Goal: Transaction & Acquisition: Purchase product/service

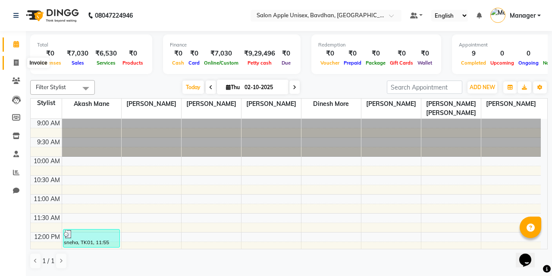
click at [16, 62] on icon at bounding box center [16, 63] width 5 height 6
select select "service"
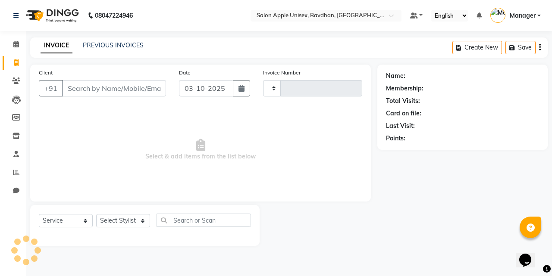
type input "1132"
select select "474"
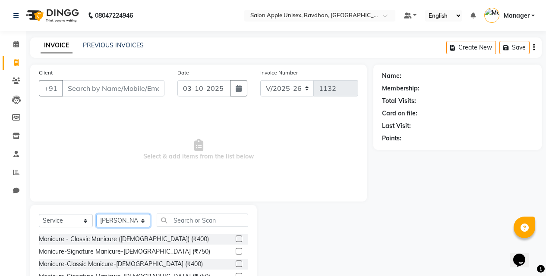
click at [107, 224] on select "Select Stylist Akash Mane [PERSON_NAME] Darshan [PERSON_NAME] More Manager [PER…" at bounding box center [123, 220] width 54 height 13
select select "10283"
click at [96, 214] on select "Select Stylist Akash Mane [PERSON_NAME] Darshan [PERSON_NAME] More Manager [PER…" at bounding box center [123, 220] width 54 height 13
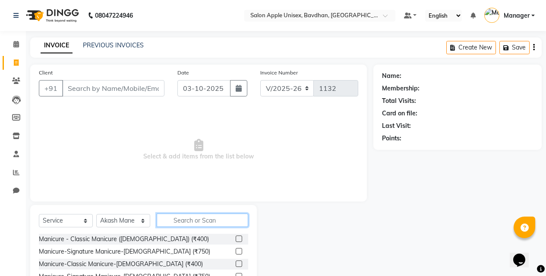
click at [185, 217] on input "text" at bounding box center [202, 220] width 91 height 13
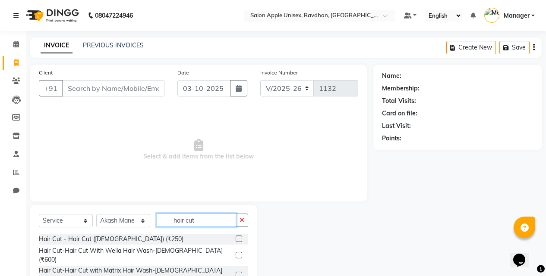
scroll to position [69, 0]
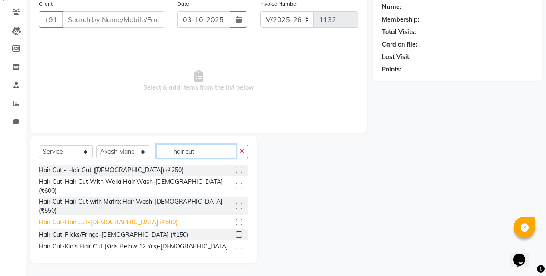
type input "hair cut"
click at [91, 218] on div "Hair Cut-Hair Cut-[DEMOGRAPHIC_DATA] (₹500)" at bounding box center [108, 222] width 138 height 9
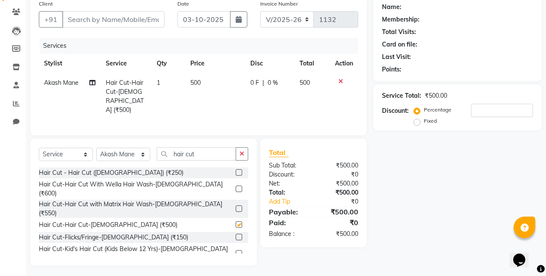
checkbox input "false"
click at [96, 21] on input "Client" at bounding box center [113, 19] width 102 height 16
type input "9"
type input "0"
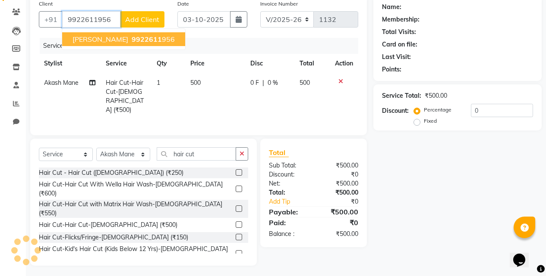
type input "9922611956"
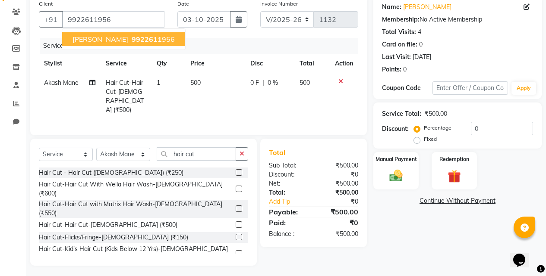
click at [78, 34] on button "[PERSON_NAME] 9922611 956" at bounding box center [123, 39] width 123 height 14
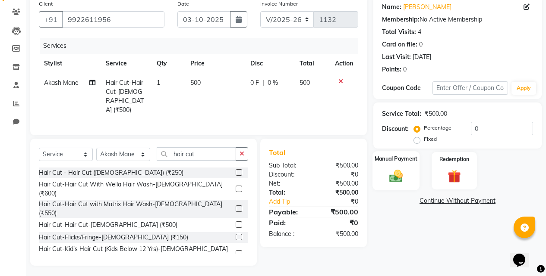
click at [395, 177] on img at bounding box center [396, 176] width 22 height 16
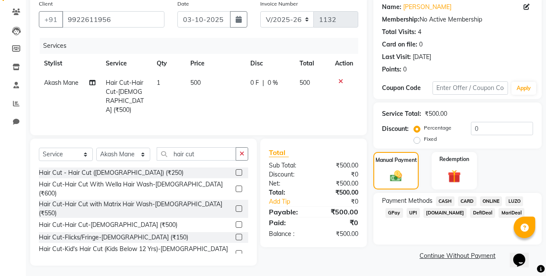
click at [490, 204] on span "ONLINE" at bounding box center [491, 202] width 22 height 10
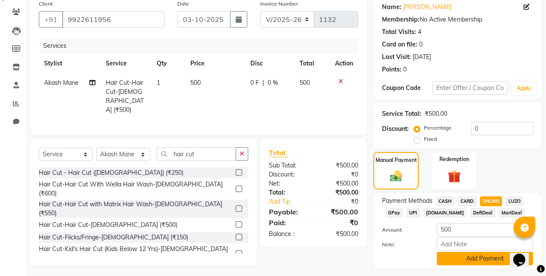
click at [475, 261] on button "Add Payment" at bounding box center [484, 258] width 96 height 13
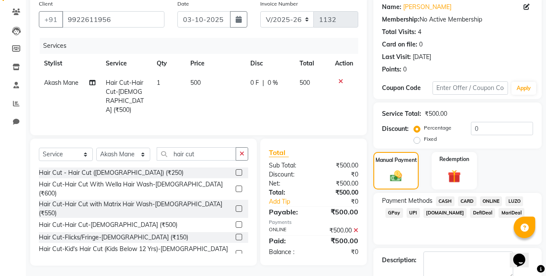
scroll to position [117, 0]
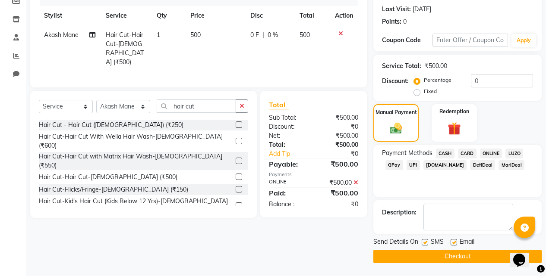
click at [426, 245] on label at bounding box center [424, 242] width 6 height 6
click at [426, 245] on input "checkbox" at bounding box center [424, 243] width 6 height 6
checkbox input "false"
click at [426, 252] on button "Checkout" at bounding box center [457, 256] width 168 height 13
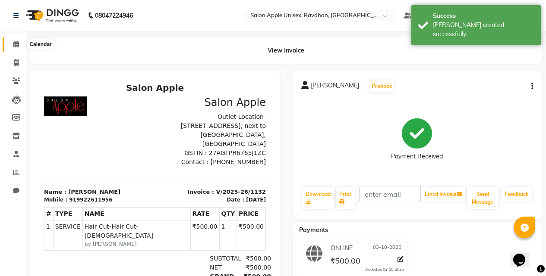
click at [14, 44] on icon at bounding box center [16, 44] width 6 height 6
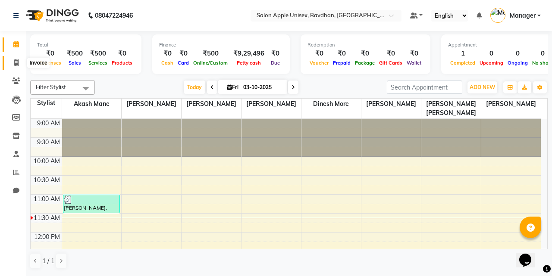
click at [11, 60] on span at bounding box center [16, 63] width 15 height 10
select select "service"
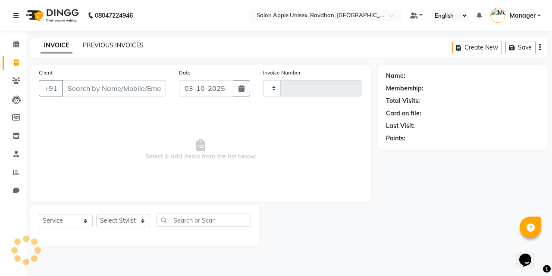
type input "1133"
click at [115, 44] on link "PREVIOUS INVOICES" at bounding box center [113, 45] width 61 height 8
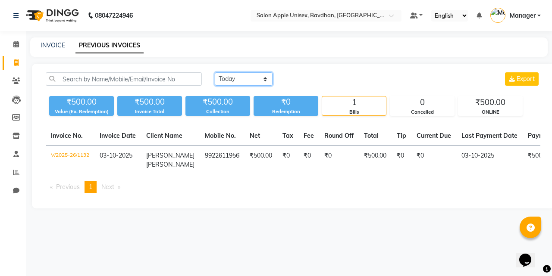
drag, startPoint x: 259, startPoint y: 78, endPoint x: 250, endPoint y: 76, distance: 9.3
click at [257, 78] on select "[DATE] [DATE] Custom Range" at bounding box center [244, 78] width 58 height 13
select select "range"
click at [215, 72] on select "[DATE] [DATE] Custom Range" at bounding box center [244, 78] width 58 height 13
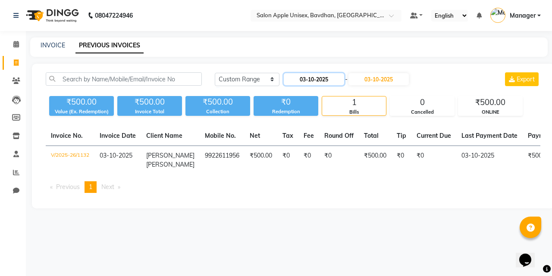
click at [307, 78] on input "03-10-2025" at bounding box center [314, 79] width 60 height 12
select select "10"
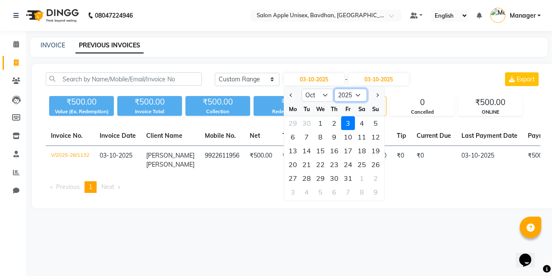
click at [347, 93] on select "2015 2016 2017 2018 2019 2020 2021 2022 2023 2024 2025 2026 2027 2028 2029 2030…" at bounding box center [350, 95] width 33 height 13
select select "2024"
click at [334, 89] on select "2015 2016 2017 2018 2019 2020 2021 2022 2023 2024 2025 2026 2027 2028 2029 2030…" at bounding box center [350, 95] width 33 height 13
click at [333, 121] on div "3" at bounding box center [334, 123] width 14 height 14
type input "[DATE]"
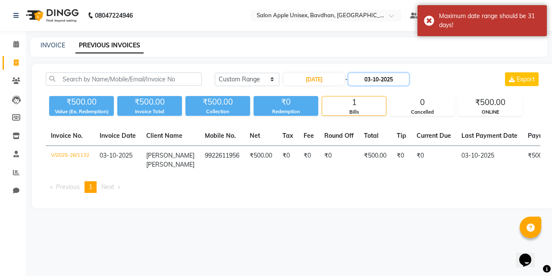
click at [391, 75] on input "03-10-2025" at bounding box center [378, 79] width 60 height 12
select select "10"
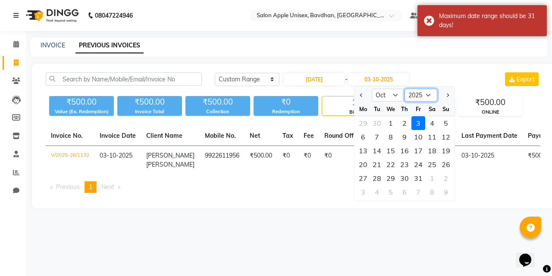
click at [408, 95] on select "2024 2025 2026 2027 2028 2029 2030 2031 2032 2033 2034 2035" at bounding box center [421, 95] width 33 height 13
click at [410, 101] on select "2024 2025 2026 2027 2028 2029 2030 2031 2032 2033 2034 2035" at bounding box center [421, 95] width 33 height 13
drag, startPoint x: 412, startPoint y: 93, endPoint x: 412, endPoint y: 98, distance: 5.2
click at [412, 94] on select "2024 2025 2026 2027 2028 2029 2030 2031 2032 2033 2034 2035" at bounding box center [421, 95] width 33 height 13
select select "2024"
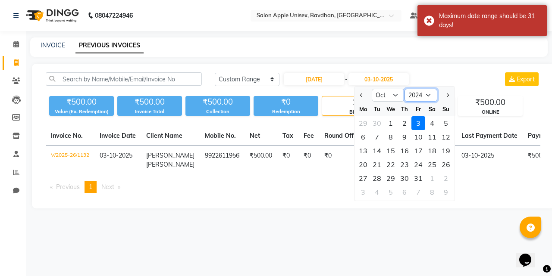
click at [405, 89] on select "2024 2025 2026 2027 2028 2029 2030 2031 2032 2033 2034 2035" at bounding box center [421, 95] width 33 height 13
click at [408, 121] on div "3" at bounding box center [405, 123] width 14 height 14
type input "[DATE]"
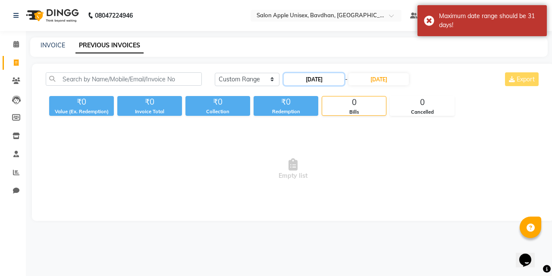
click at [314, 84] on input "[DATE]" at bounding box center [314, 79] width 60 height 12
select select "10"
select select "2024"
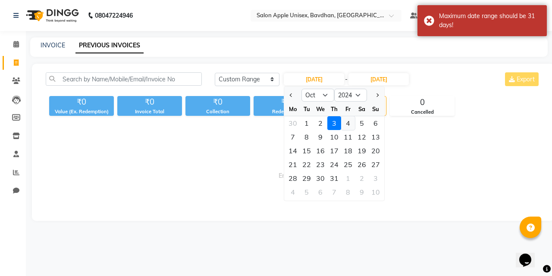
click at [345, 125] on div "4" at bounding box center [348, 123] width 14 height 14
type input "[DATE]"
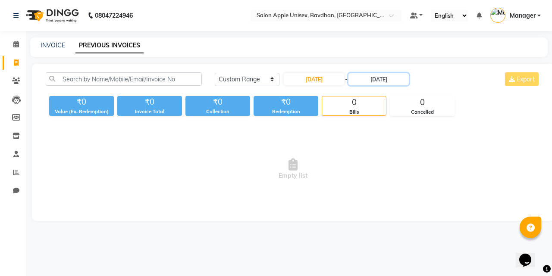
drag, startPoint x: 384, startPoint y: 82, endPoint x: 385, endPoint y: 107, distance: 24.2
click at [384, 90] on div "[DATE] [DATE] Custom Range [DATE] - [DATE] Export" at bounding box center [377, 82] width 339 height 20
click at [387, 70] on div "[DATE] [DATE] Custom Range [DATE] - [DATE] Export ₹0 Value (Ex. Redemption) ₹0 …" at bounding box center [293, 142] width 522 height 157
drag, startPoint x: 387, startPoint y: 81, endPoint x: 390, endPoint y: 85, distance: 4.9
click at [387, 82] on input "[DATE]" at bounding box center [378, 79] width 60 height 12
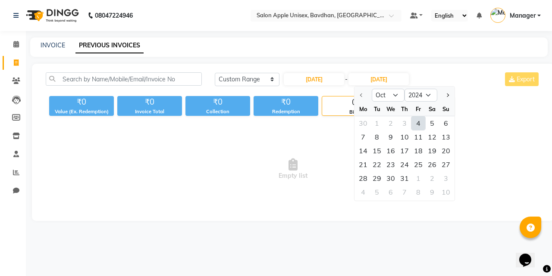
click at [422, 121] on div "4" at bounding box center [418, 123] width 14 height 14
type input "[DATE]"
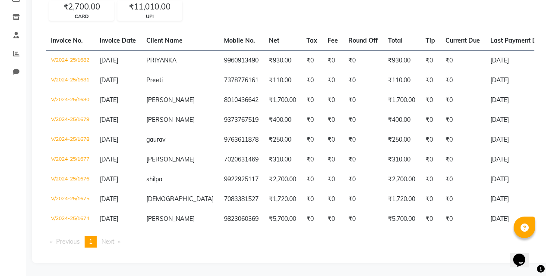
scroll to position [39, 0]
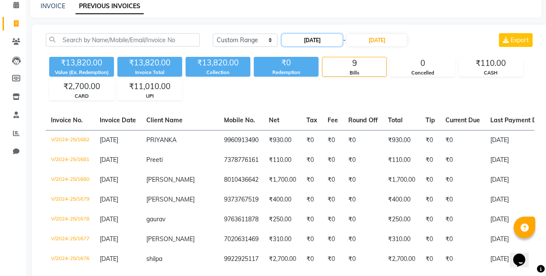
click at [321, 44] on input "[DATE]" at bounding box center [312, 40] width 60 height 12
select select "10"
select select "2024"
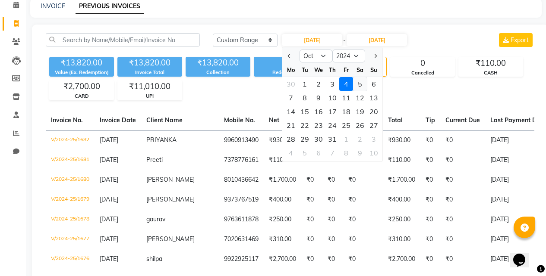
click at [358, 85] on div "5" at bounding box center [360, 84] width 14 height 14
type input "[DATE]"
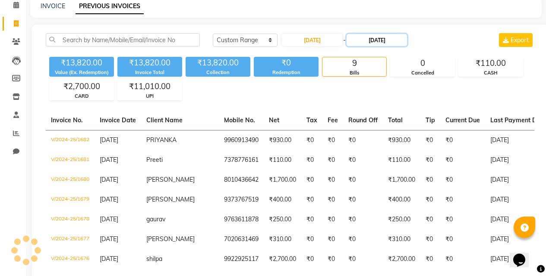
click at [389, 41] on input "[DATE]" at bounding box center [376, 40] width 60 height 12
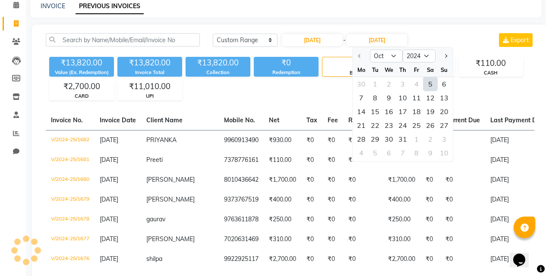
scroll to position [0, 0]
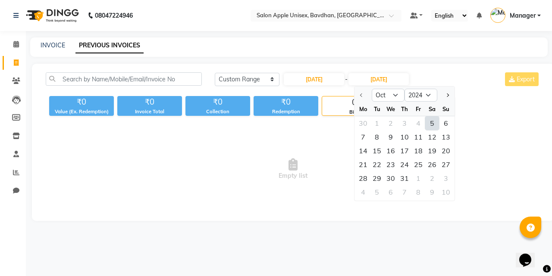
click at [435, 122] on div "5" at bounding box center [432, 123] width 14 height 14
type input "[DATE]"
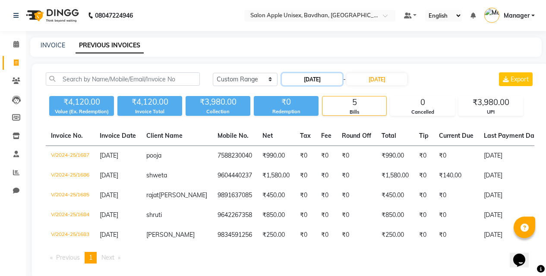
click at [299, 83] on input "[DATE]" at bounding box center [312, 79] width 60 height 12
select select "10"
select select "2024"
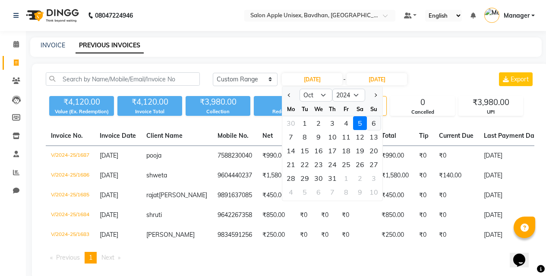
click at [372, 119] on div "6" at bounding box center [374, 123] width 14 height 14
type input "[DATE]"
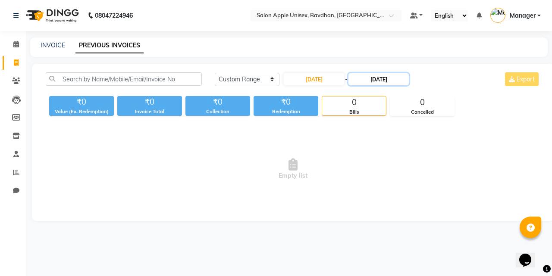
click at [380, 80] on input "[DATE]" at bounding box center [378, 79] width 60 height 12
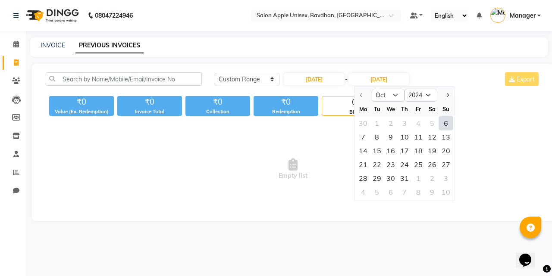
click at [443, 117] on div "6" at bounding box center [446, 123] width 14 height 14
type input "[DATE]"
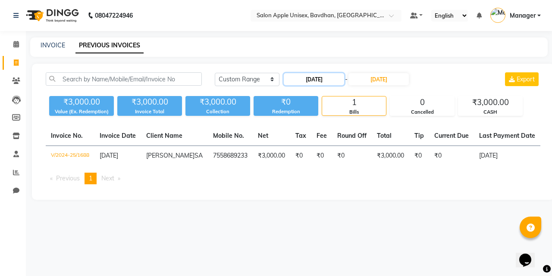
click at [301, 82] on input "[DATE]" at bounding box center [314, 79] width 60 height 12
select select "10"
select select "2024"
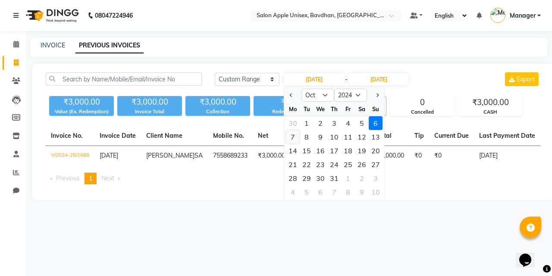
click at [293, 133] on div "7" at bounding box center [293, 137] width 14 height 14
type input "[DATE]"
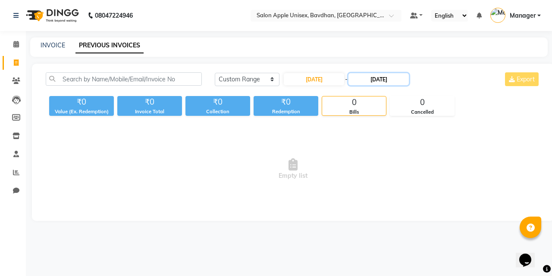
click at [378, 78] on input "[DATE]" at bounding box center [378, 79] width 60 height 12
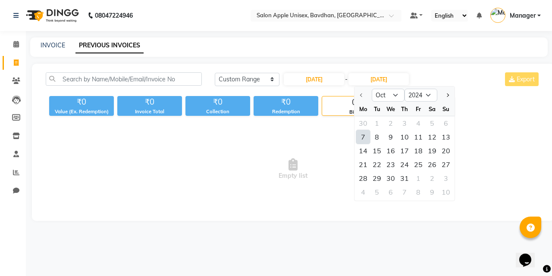
click at [358, 134] on div "7" at bounding box center [363, 137] width 14 height 14
type input "[DATE]"
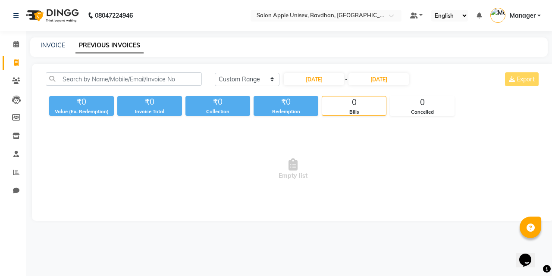
click at [329, 72] on div "[DATE] - [DATE]" at bounding box center [346, 79] width 127 height 14
click at [326, 80] on input "[DATE]" at bounding box center [314, 79] width 60 height 12
select select "10"
select select "2024"
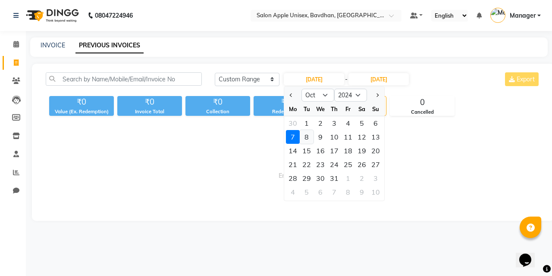
click at [311, 137] on div "8" at bounding box center [307, 137] width 14 height 14
type input "[DATE]"
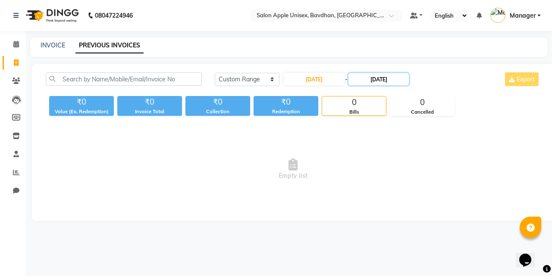
click at [364, 78] on input "[DATE]" at bounding box center [378, 79] width 60 height 12
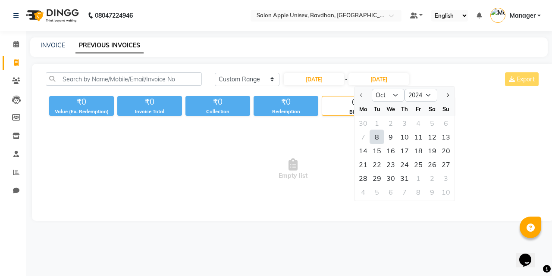
click at [371, 135] on div "8" at bounding box center [377, 137] width 14 height 14
type input "[DATE]"
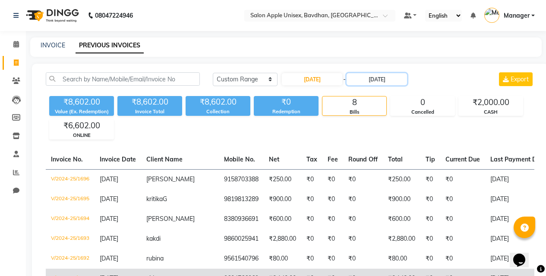
scroll to position [106, 0]
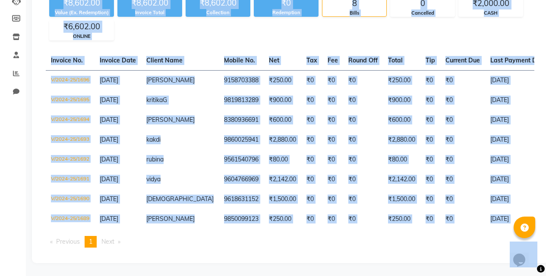
drag, startPoint x: 0, startPoint y: 217, endPoint x: 0, endPoint y: 293, distance: 75.9
click at [0, 177] on html "08047224946 Select Location × Salon Apple Unisex, Bavdhan, Bavdhan Default Pane…" at bounding box center [273, 39] width 546 height 276
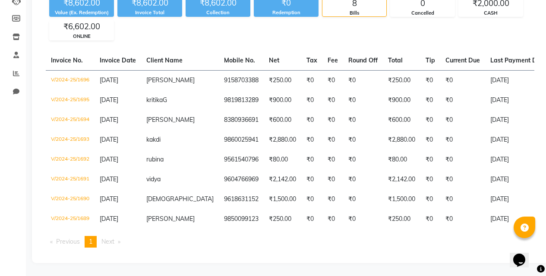
click at [0, 194] on div "Calendar Invoice Clients Leads Members Inventory Staff Reports Chat Completed I…" at bounding box center [58, 94] width 116 height 338
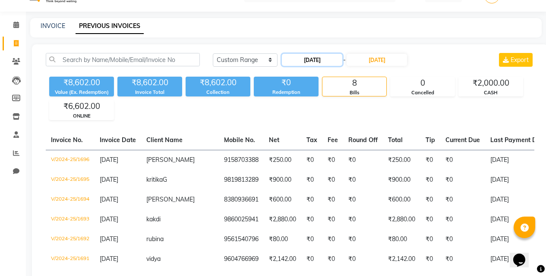
click at [303, 57] on input "[DATE]" at bounding box center [312, 60] width 60 height 12
select select "10"
select select "2024"
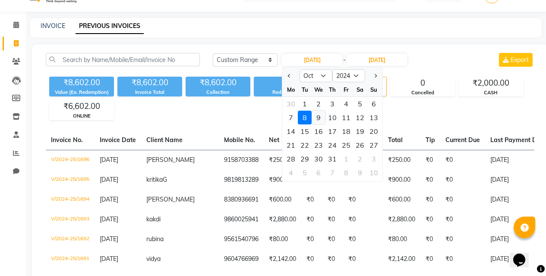
click at [321, 117] on div "9" at bounding box center [318, 118] width 14 height 14
type input "[DATE]"
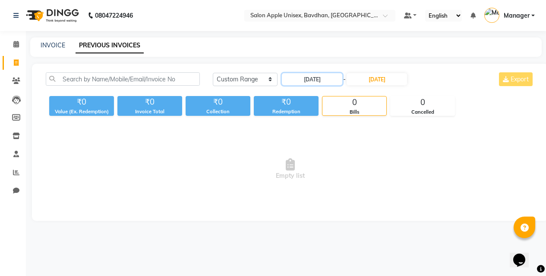
scroll to position [0, 0]
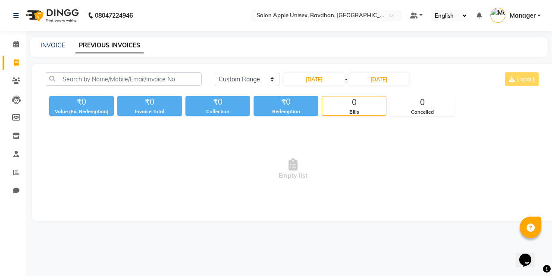
click at [365, 58] on main "INVOICE PREVIOUS INVOICES [DATE] [DATE] Custom Range [DATE] - [DATE] Export ₹0 …" at bounding box center [289, 136] width 526 height 197
click at [380, 74] on input "[DATE]" at bounding box center [378, 79] width 60 height 12
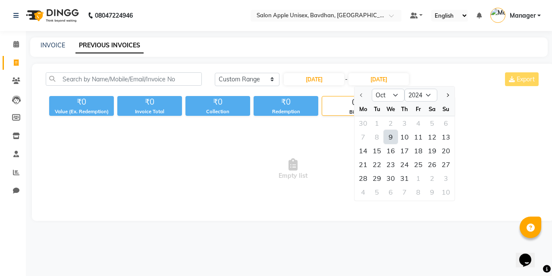
click at [391, 134] on div "9" at bounding box center [391, 137] width 14 height 14
type input "[DATE]"
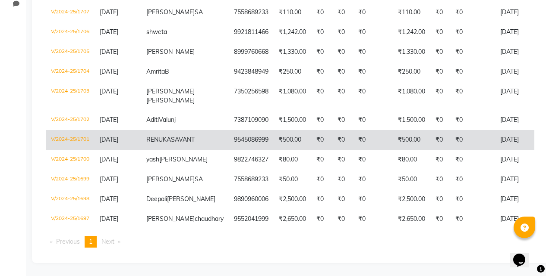
scroll to position [73, 0]
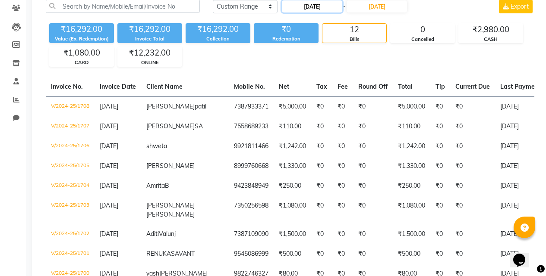
click at [315, 4] on input "[DATE]" at bounding box center [312, 6] width 60 height 12
select select "10"
select select "2024"
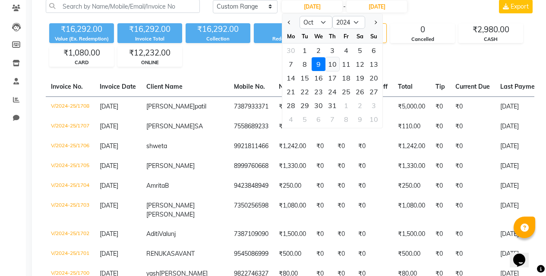
click at [338, 64] on div "10" at bounding box center [332, 64] width 14 height 14
type input "[DATE]"
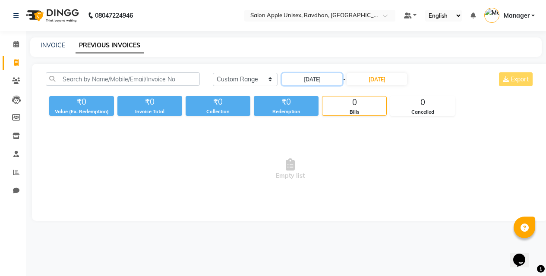
scroll to position [0, 0]
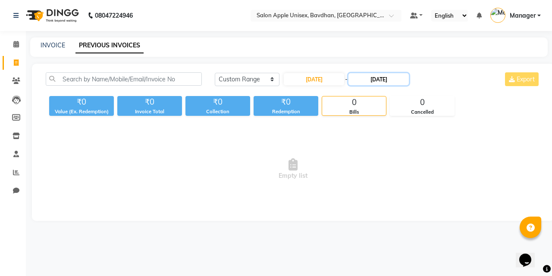
click at [385, 75] on input "[DATE]" at bounding box center [378, 79] width 60 height 12
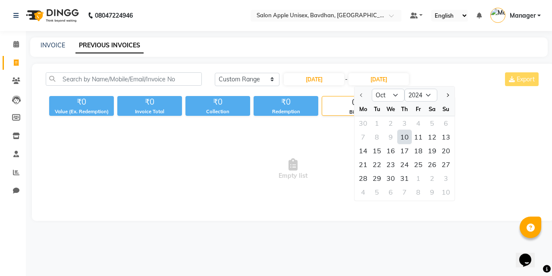
click at [403, 136] on div "10" at bounding box center [405, 137] width 14 height 14
type input "[DATE]"
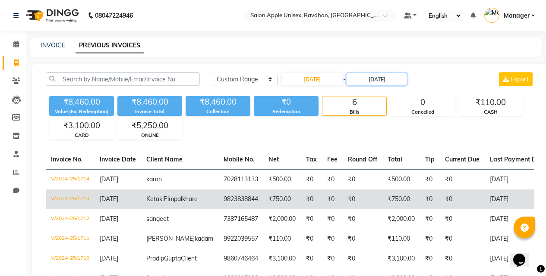
scroll to position [66, 0]
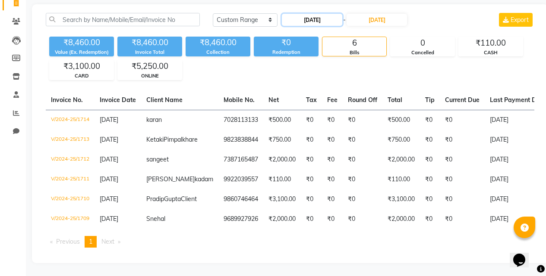
click at [304, 15] on input "[DATE]" at bounding box center [312, 20] width 60 height 12
select select "10"
select select "2024"
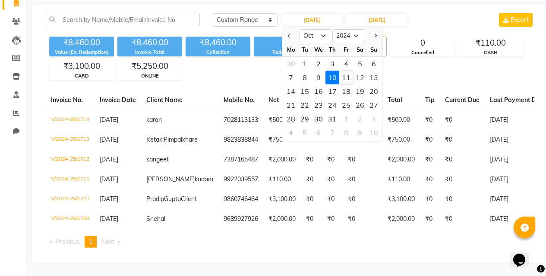
click at [346, 72] on div "11" at bounding box center [346, 78] width 14 height 14
type input "[DATE]"
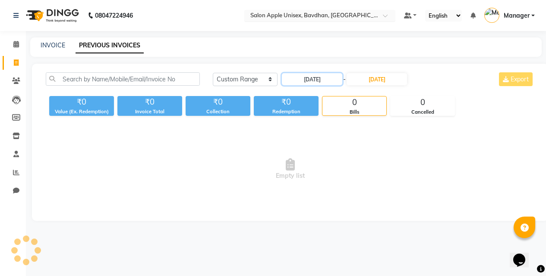
scroll to position [0, 0]
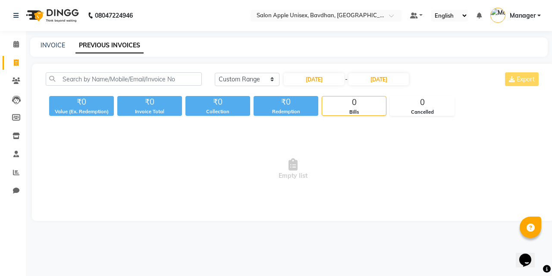
click at [402, 73] on div "[DATE] - [DATE]" at bounding box center [346, 79] width 127 height 14
click at [401, 76] on input "[DATE]" at bounding box center [378, 79] width 60 height 12
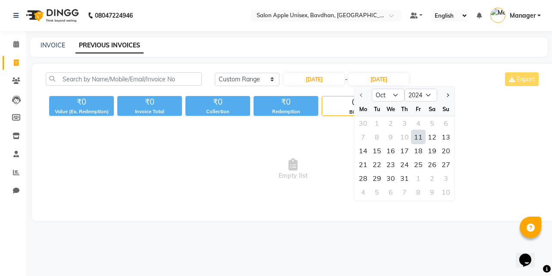
click at [413, 135] on div "11" at bounding box center [418, 137] width 14 height 14
type input "[DATE]"
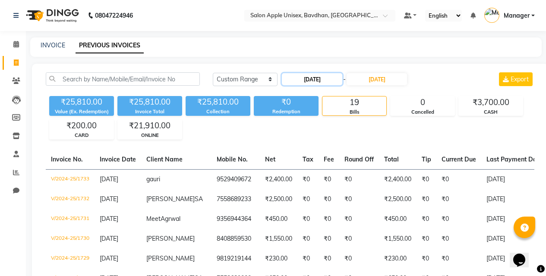
click at [313, 75] on input "[DATE]" at bounding box center [312, 79] width 60 height 12
select select "10"
select select "2024"
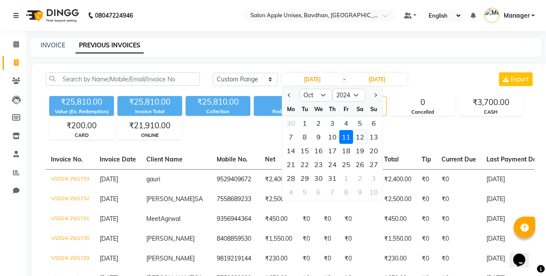
click at [355, 135] on div "12" at bounding box center [360, 137] width 14 height 14
type input "[DATE]"
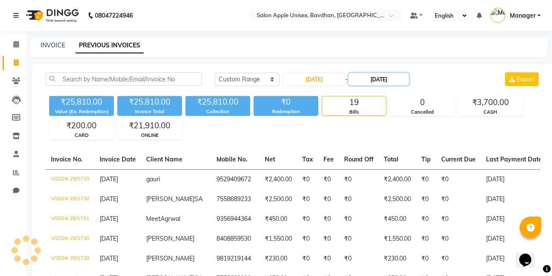
click at [362, 78] on input "[DATE]" at bounding box center [378, 79] width 60 height 12
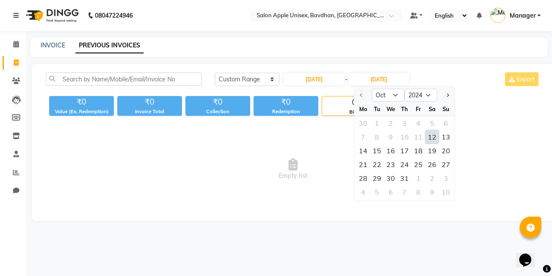
click at [431, 136] on div "12" at bounding box center [432, 137] width 14 height 14
type input "[DATE]"
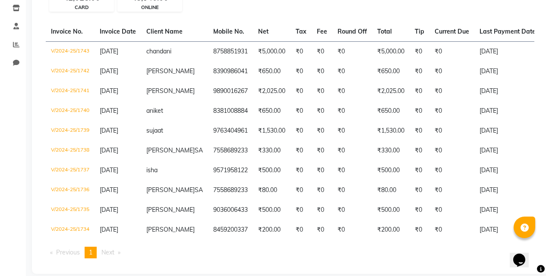
scroll to position [42, 0]
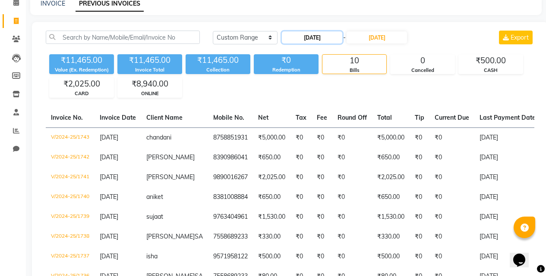
click at [330, 42] on input "[DATE]" at bounding box center [312, 37] width 60 height 12
select select "10"
select select "2024"
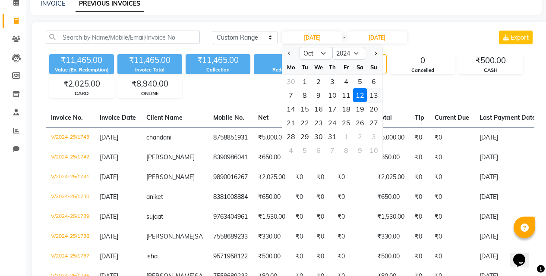
click at [370, 95] on div "13" at bounding box center [374, 95] width 14 height 14
type input "[DATE]"
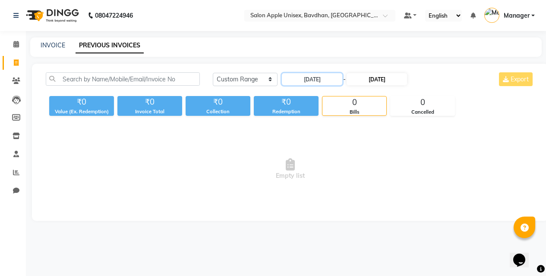
scroll to position [0, 0]
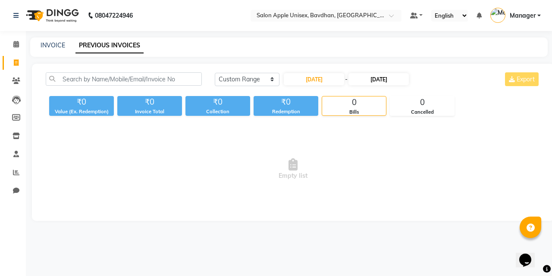
click at [377, 31] on div "08047224946 Select Location × Salon Apple Unisex, Bavdhan, Bavdhan Default Pane…" at bounding box center [276, 138] width 552 height 276
click at [397, 78] on input "[DATE]" at bounding box center [378, 79] width 60 height 12
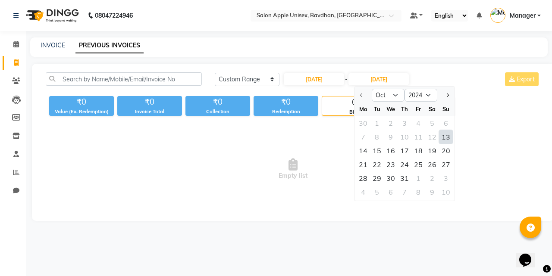
click at [445, 132] on div "13" at bounding box center [446, 137] width 14 height 14
type input "[DATE]"
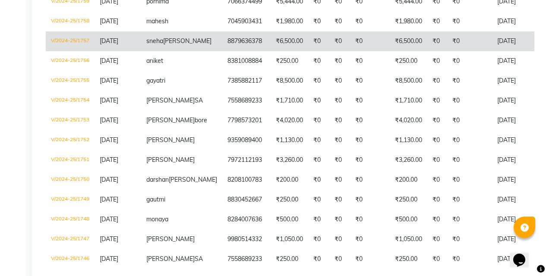
scroll to position [254, 0]
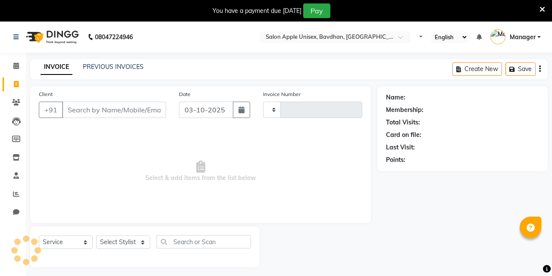
select select "service"
type input "1133"
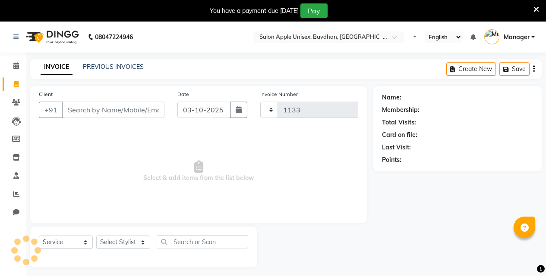
select select "474"
select select "14344"
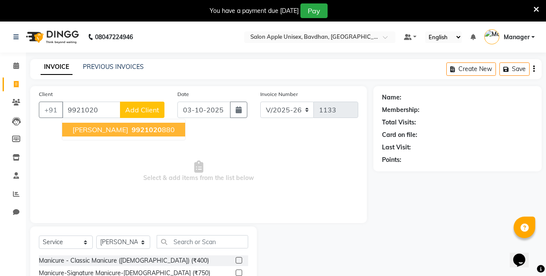
click at [91, 130] on span "anushree" at bounding box center [100, 130] width 56 height 9
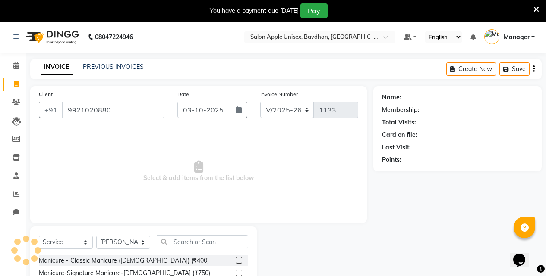
type input "9921020880"
select select "1: Object"
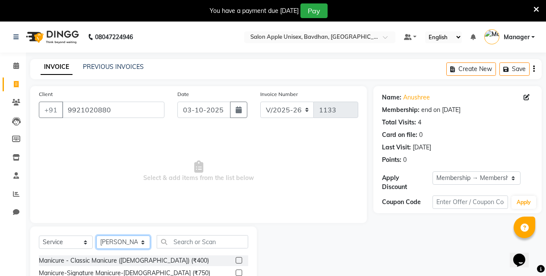
click at [131, 244] on select "Select Stylist Akash Mane [PERSON_NAME] Darshan [PERSON_NAME] More Manager [PER…" at bounding box center [123, 242] width 54 height 13
select select "71323"
click at [96, 236] on select "Select Stylist Akash Mane [PERSON_NAME] Darshan [PERSON_NAME] More Manager [PER…" at bounding box center [123, 242] width 54 height 13
click at [182, 239] on input "text" at bounding box center [202, 241] width 91 height 13
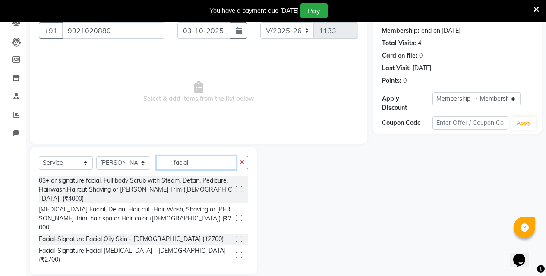
scroll to position [86, 0]
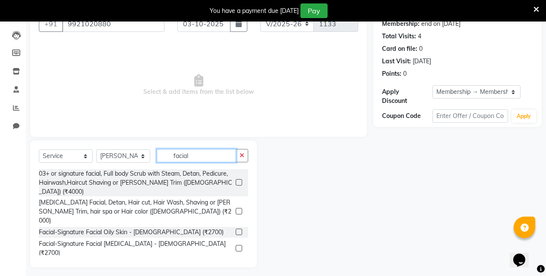
type input "facial"
click at [113, 260] on div "Facial-O3+ [MEDICAL_DATA] with Peel Off Mask - [DEMOGRAPHIC_DATA] (₹2300)" at bounding box center [135, 269] width 193 height 18
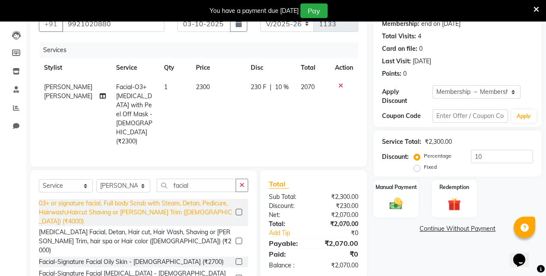
checkbox input "false"
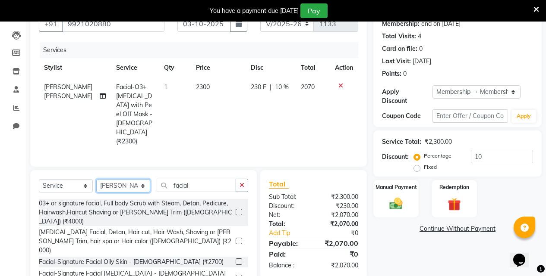
click at [106, 179] on select "Select Stylist Akash Mane [PERSON_NAME] Darshan [PERSON_NAME] More Manager [PER…" at bounding box center [123, 185] width 54 height 13
click at [96, 179] on select "Select Stylist Akash Mane [PERSON_NAME] Darshan [PERSON_NAME] More Manager [PER…" at bounding box center [123, 185] width 54 height 13
click at [198, 179] on input "facial" at bounding box center [196, 185] width 79 height 13
type input "f"
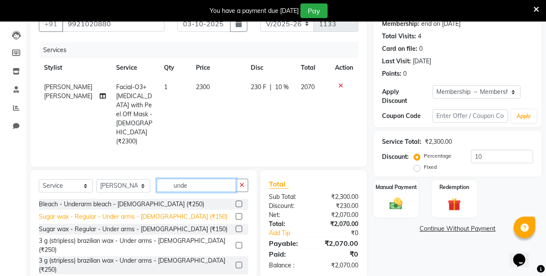
type input "unde"
click at [163, 213] on div "Sugar wax - Regular - Under arms - [DEMOGRAPHIC_DATA] (₹150)" at bounding box center [133, 217] width 188 height 9
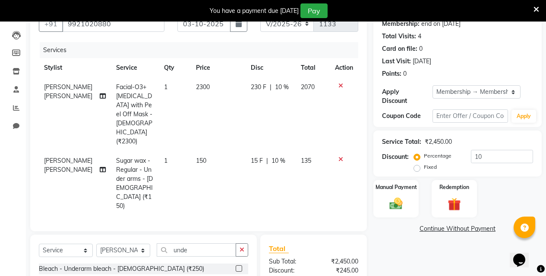
checkbox input "false"
click at [199, 244] on input "unde" at bounding box center [196, 250] width 79 height 13
type input "full han"
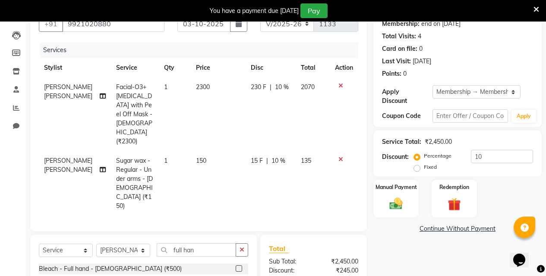
checkbox input "false"
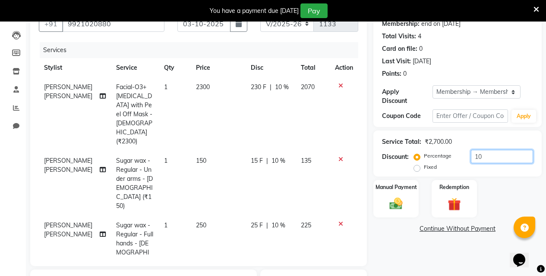
click at [488, 152] on input "10" at bounding box center [502, 156] width 62 height 13
type input "1"
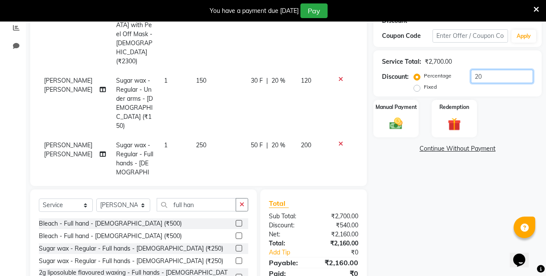
scroll to position [191, 0]
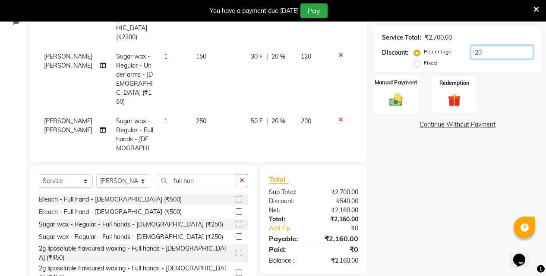
type input "20"
click at [411, 95] on div "Manual Payment" at bounding box center [395, 94] width 47 height 39
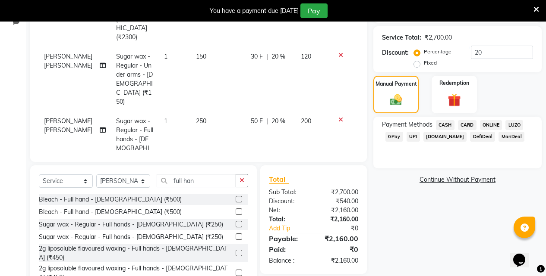
drag, startPoint x: 486, startPoint y: 116, endPoint x: 482, endPoint y: 122, distance: 8.1
click at [486, 120] on span "ONLINE" at bounding box center [491, 125] width 22 height 10
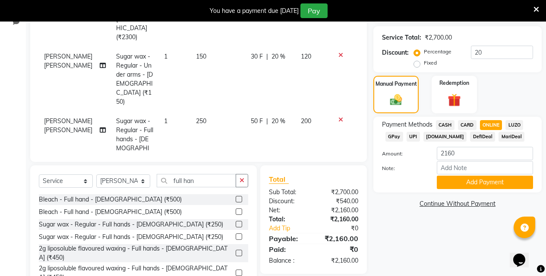
drag, startPoint x: 486, startPoint y: 176, endPoint x: 480, endPoint y: 198, distance: 23.6
click at [486, 184] on div "Payment Methods CASH CARD ONLINE LUZO GPay UPI Deal.mu DefiDeal MariDeal Amount…" at bounding box center [457, 155] width 168 height 76
click at [460, 180] on button "Add Payment" at bounding box center [484, 182] width 96 height 13
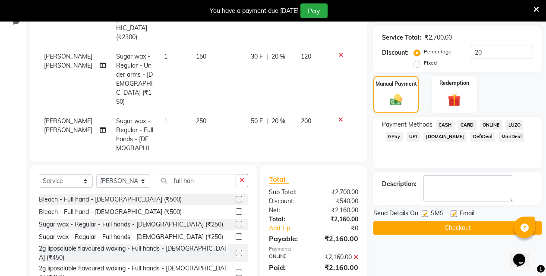
click at [458, 225] on button "Checkout" at bounding box center [457, 228] width 168 height 13
